Goal: Find contact information: Find contact information

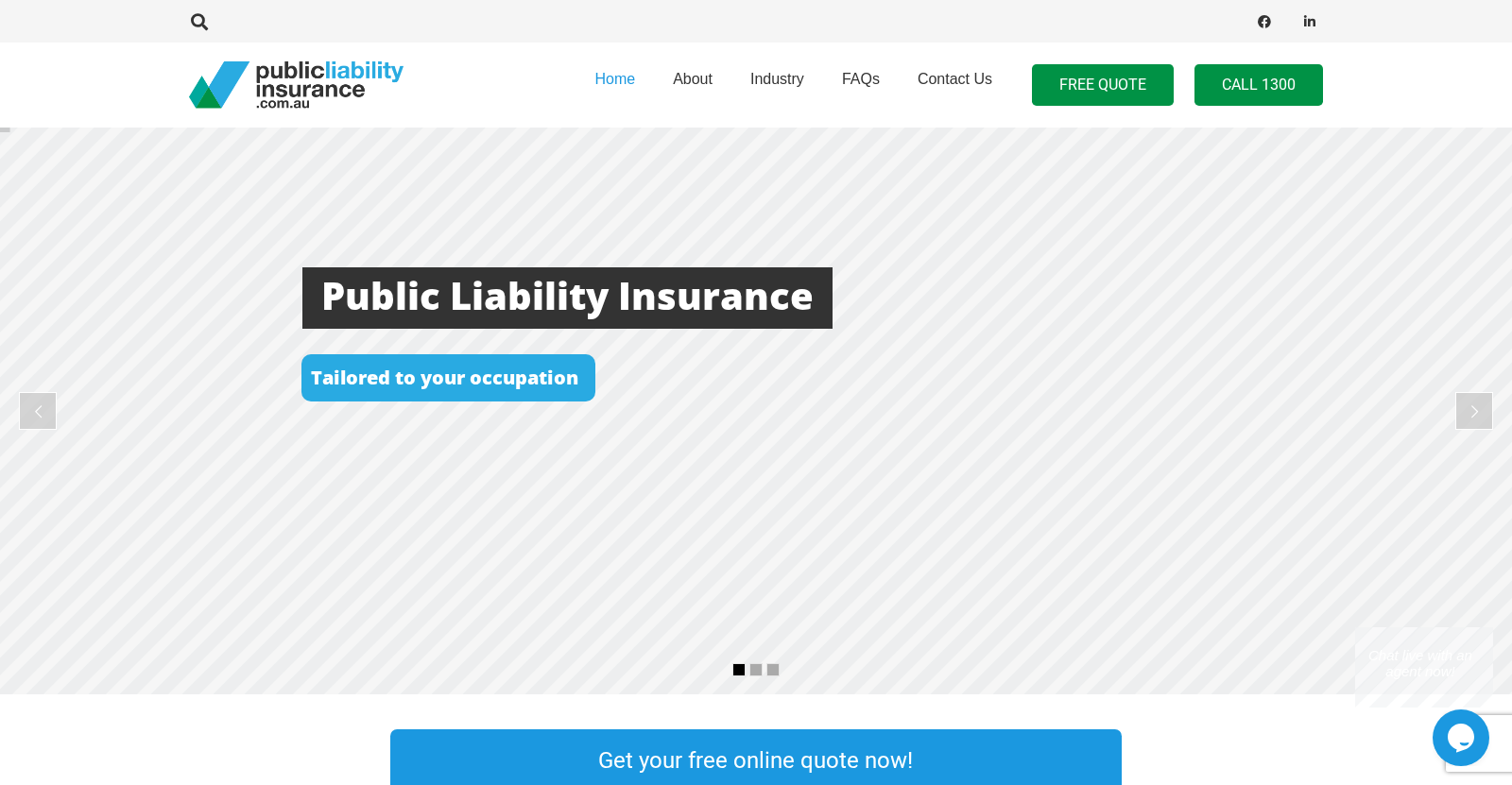
click at [1242, 81] on link "Call 1300" at bounding box center [1258, 85] width 128 height 43
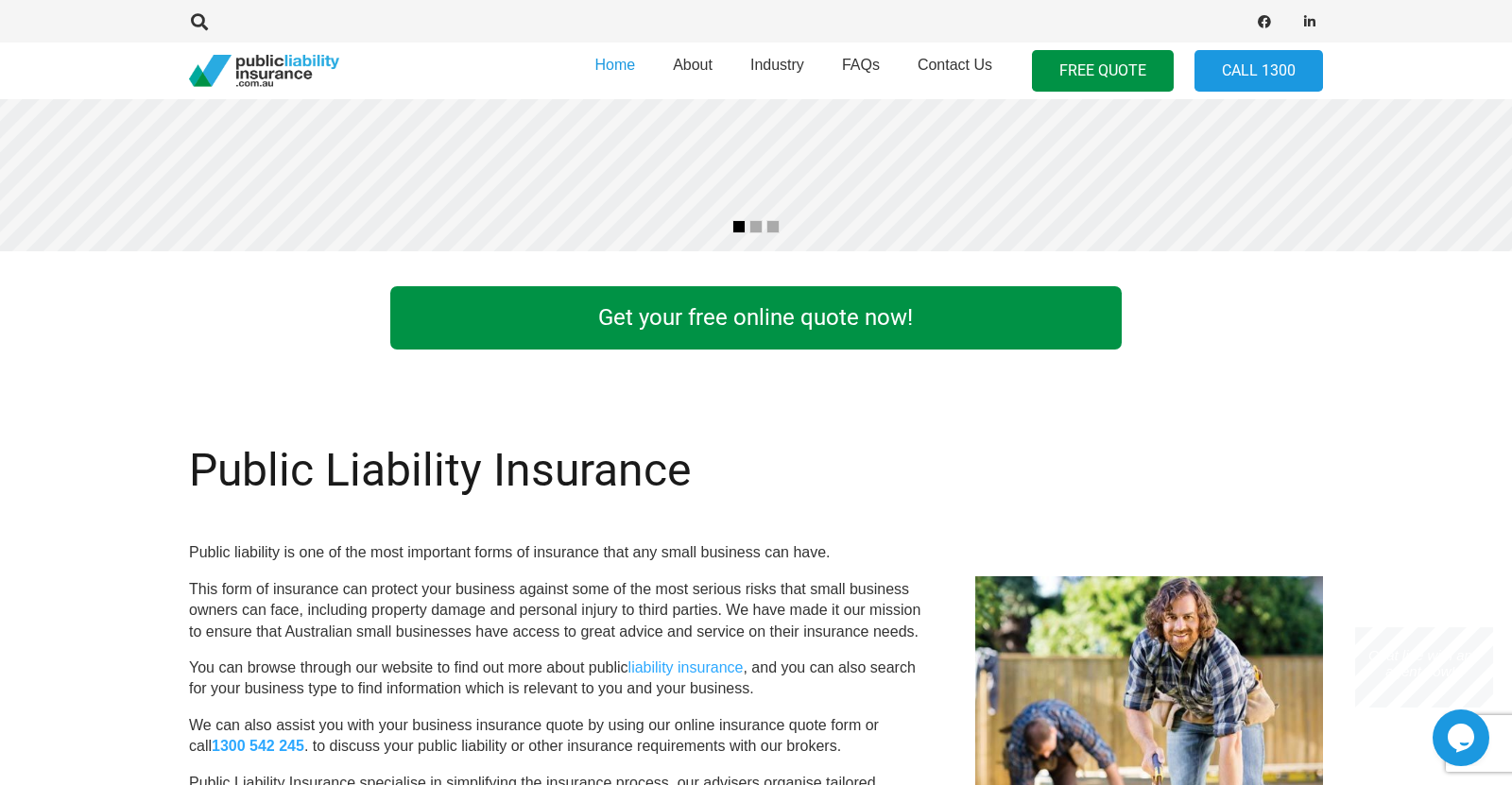
scroll to position [565, 0]
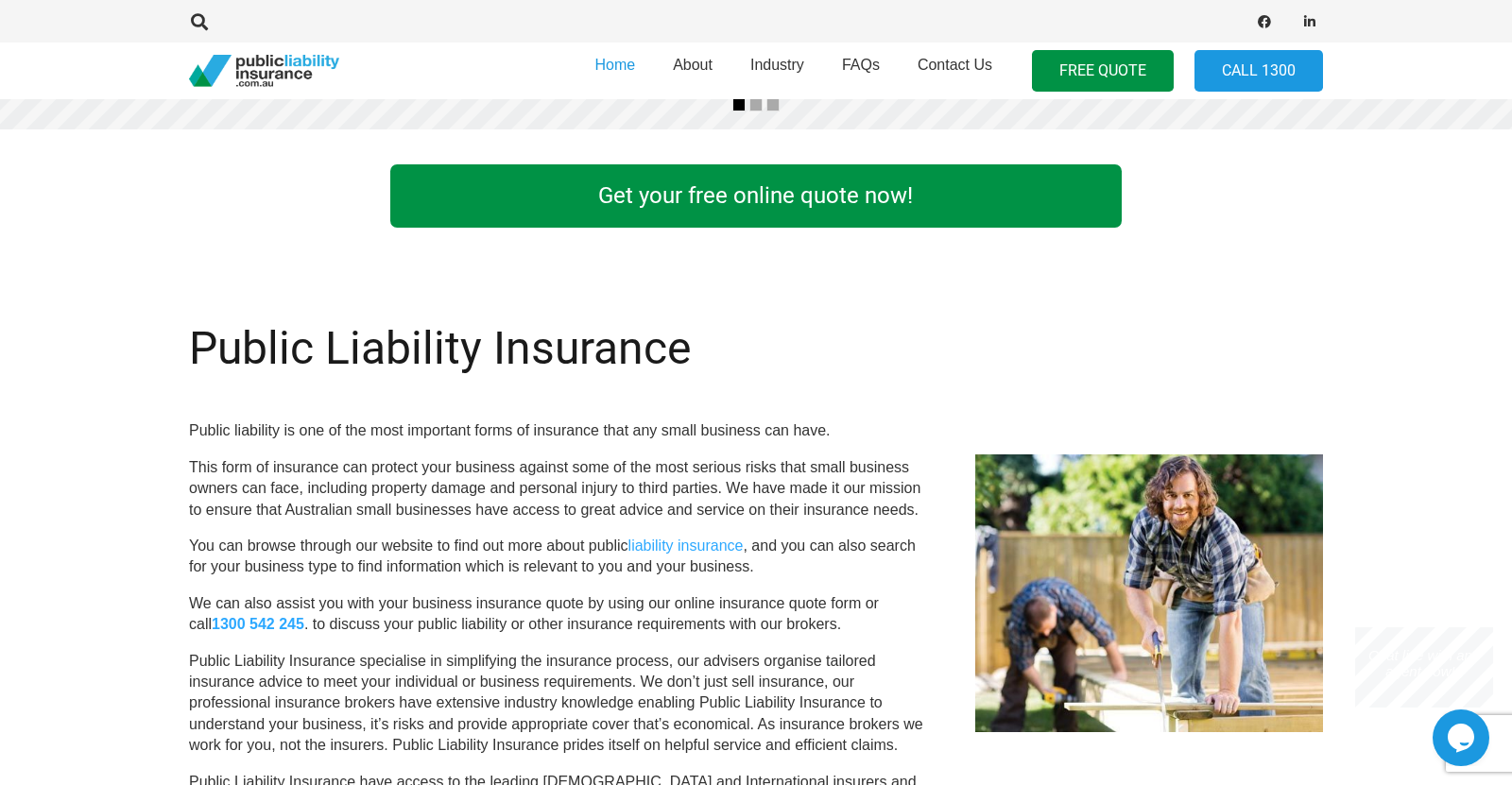
click at [831, 195] on link "Get your free online quote now!" at bounding box center [755, 197] width 730 height 64
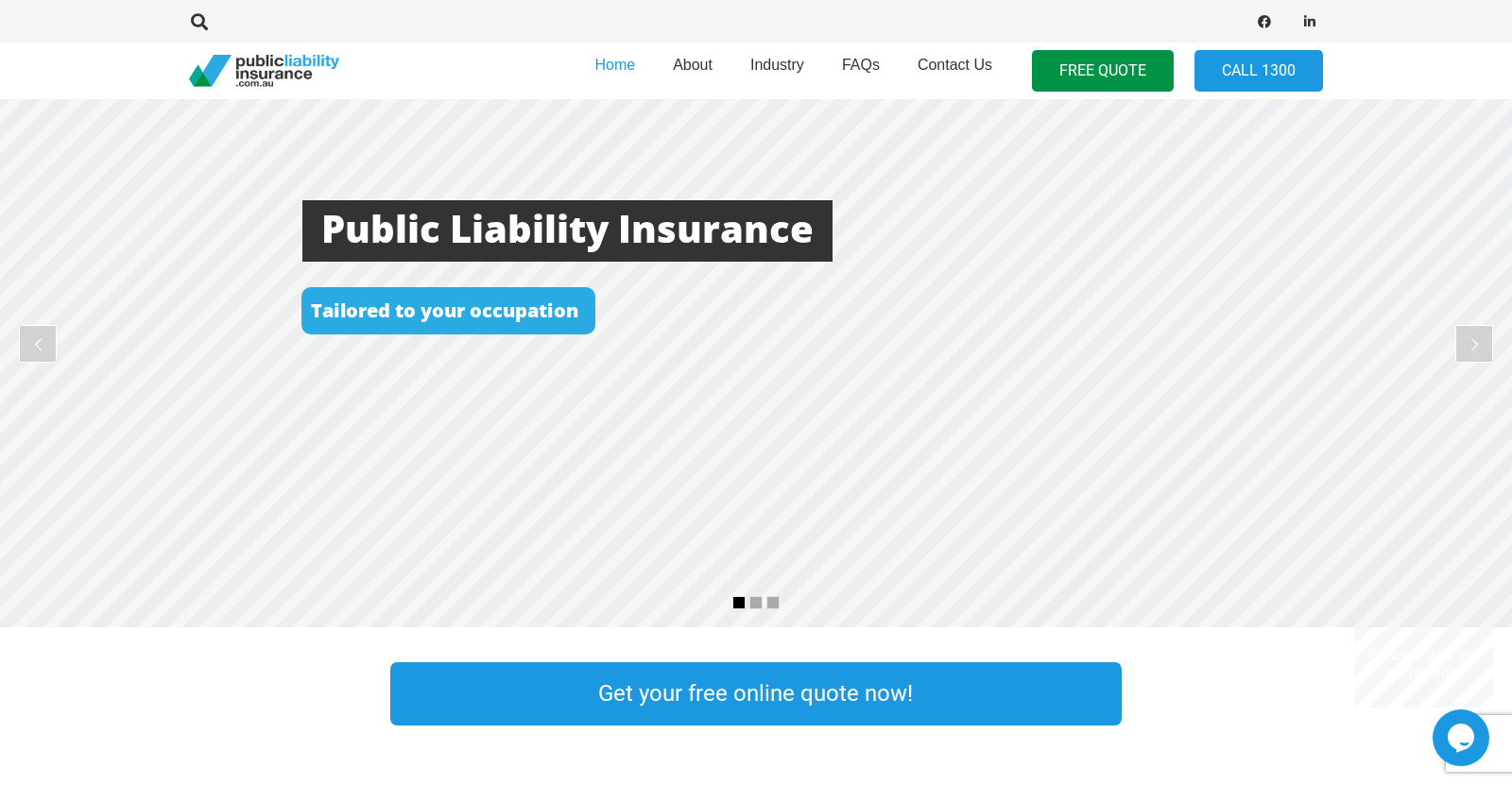
scroll to position [0, 0]
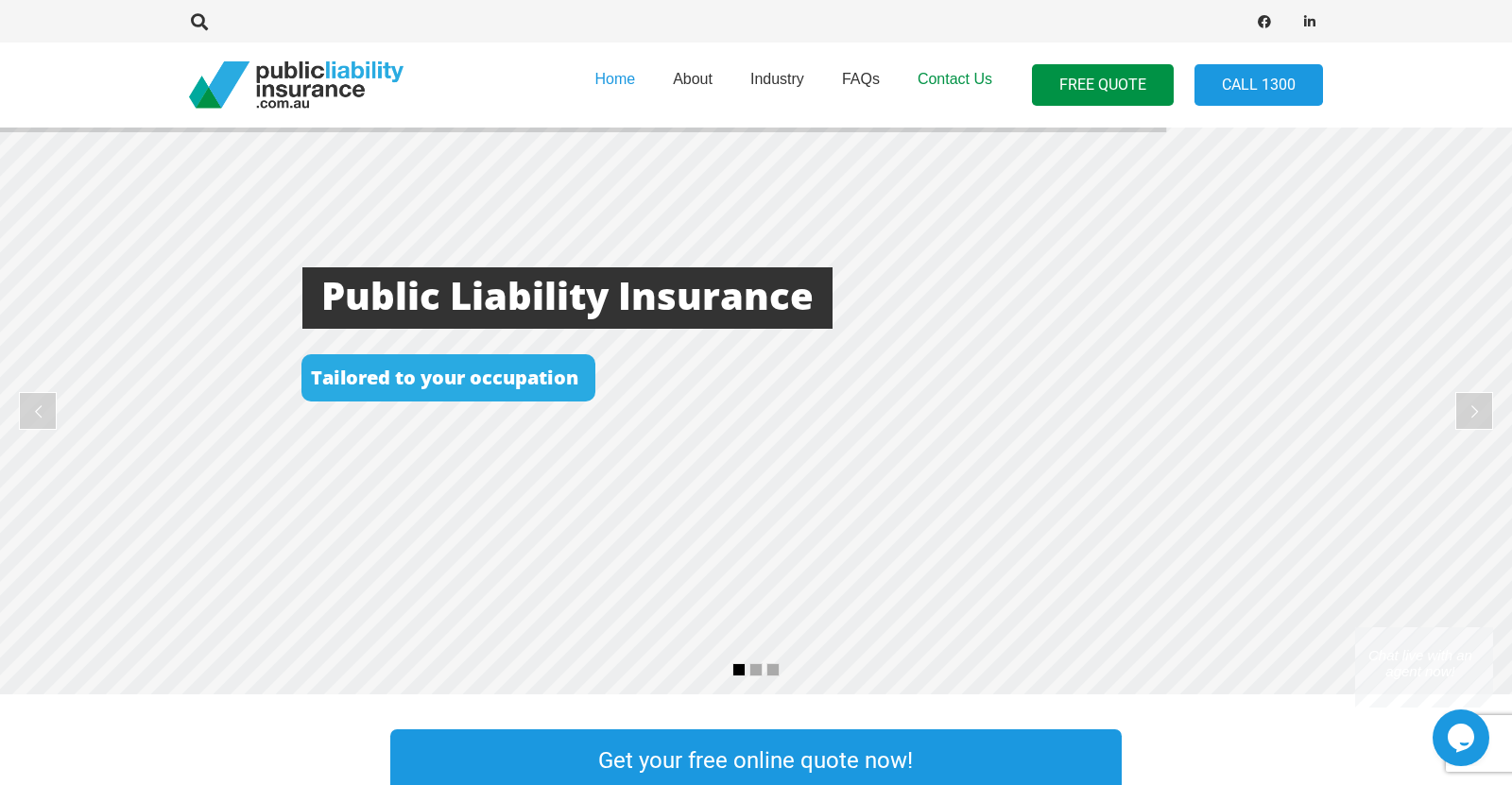
click at [926, 77] on span "Contact Us" at bounding box center [955, 78] width 75 height 16
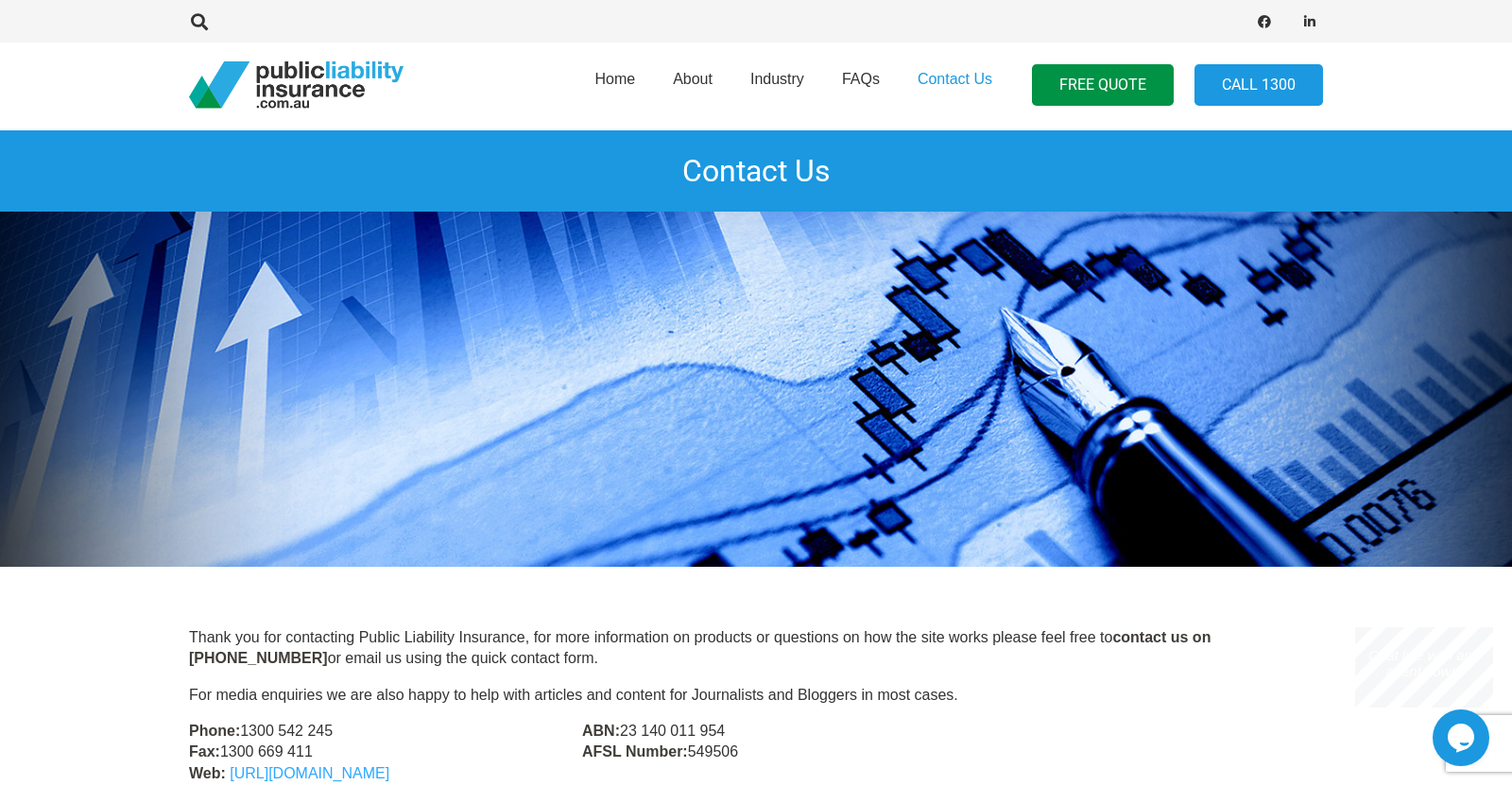
scroll to position [265, 0]
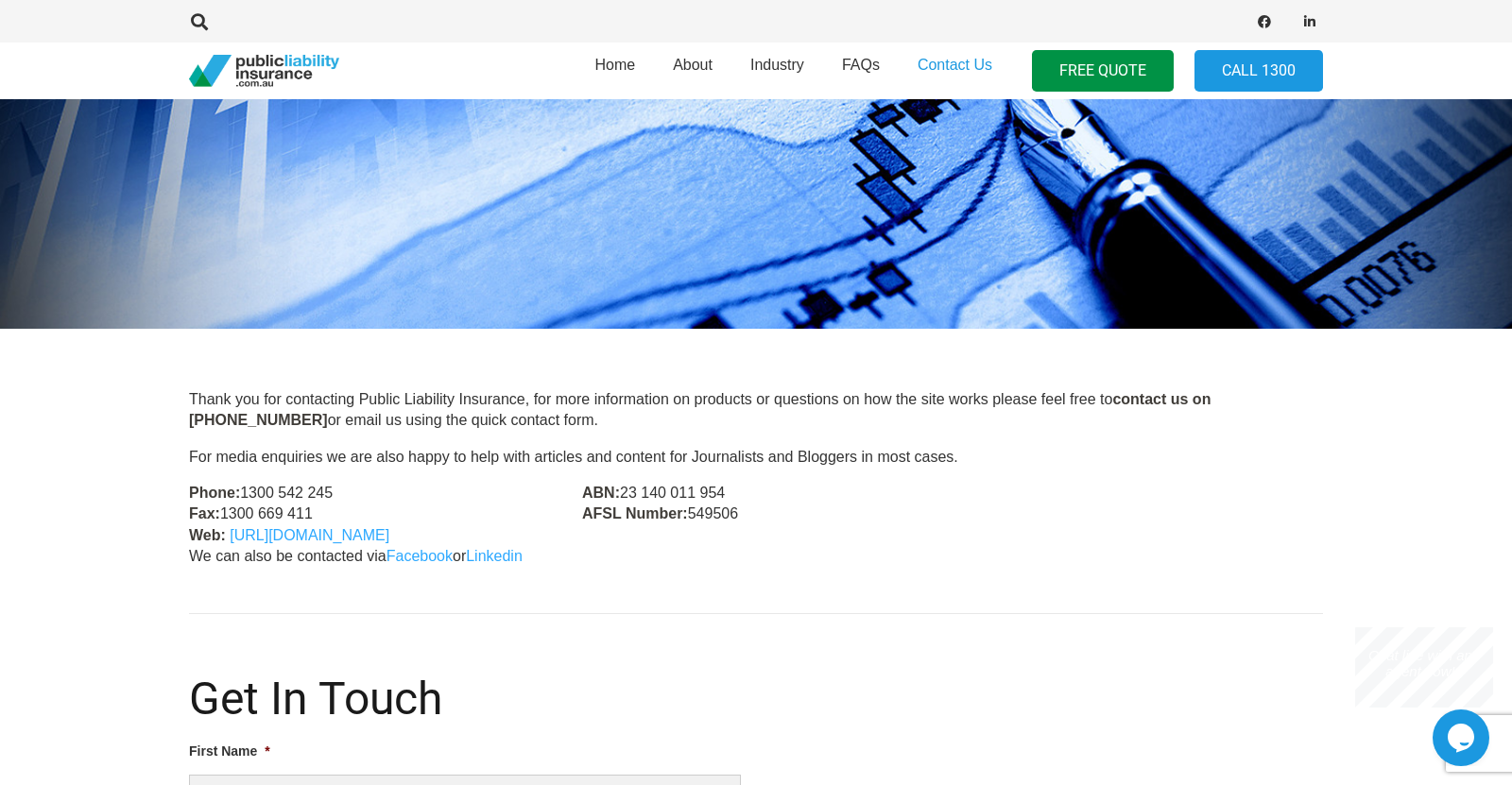
click at [759, 500] on p "ABN: 23 140 011 954 AFSL Number: 549506" at bounding box center [756, 504] width 348 height 43
